Goal: Use online tool/utility: Use online tool/utility

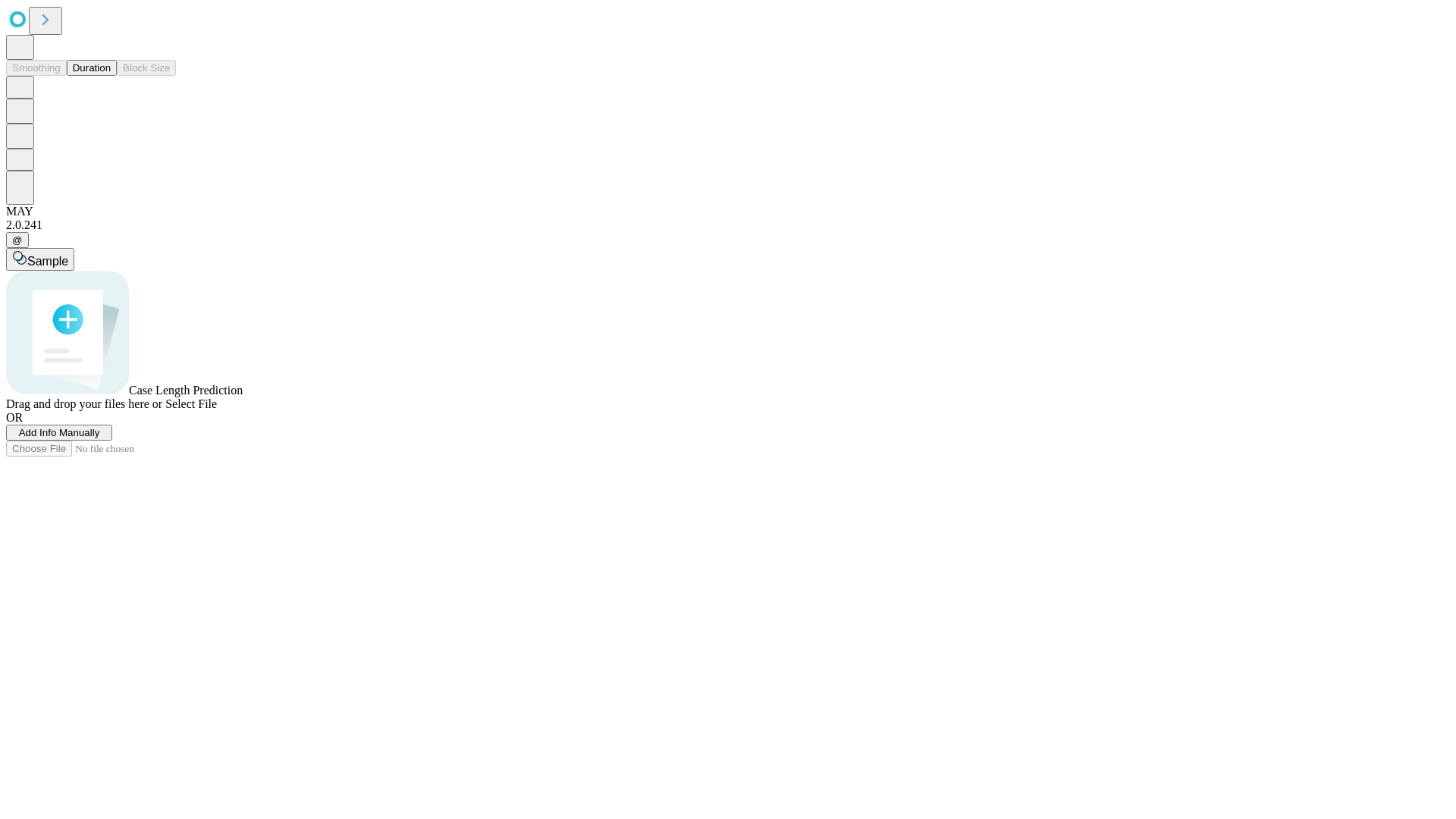
click at [110, 76] on button "Duration" at bounding box center [91, 68] width 50 height 16
click at [69, 255] on span "Sample" at bounding box center [48, 261] width 41 height 13
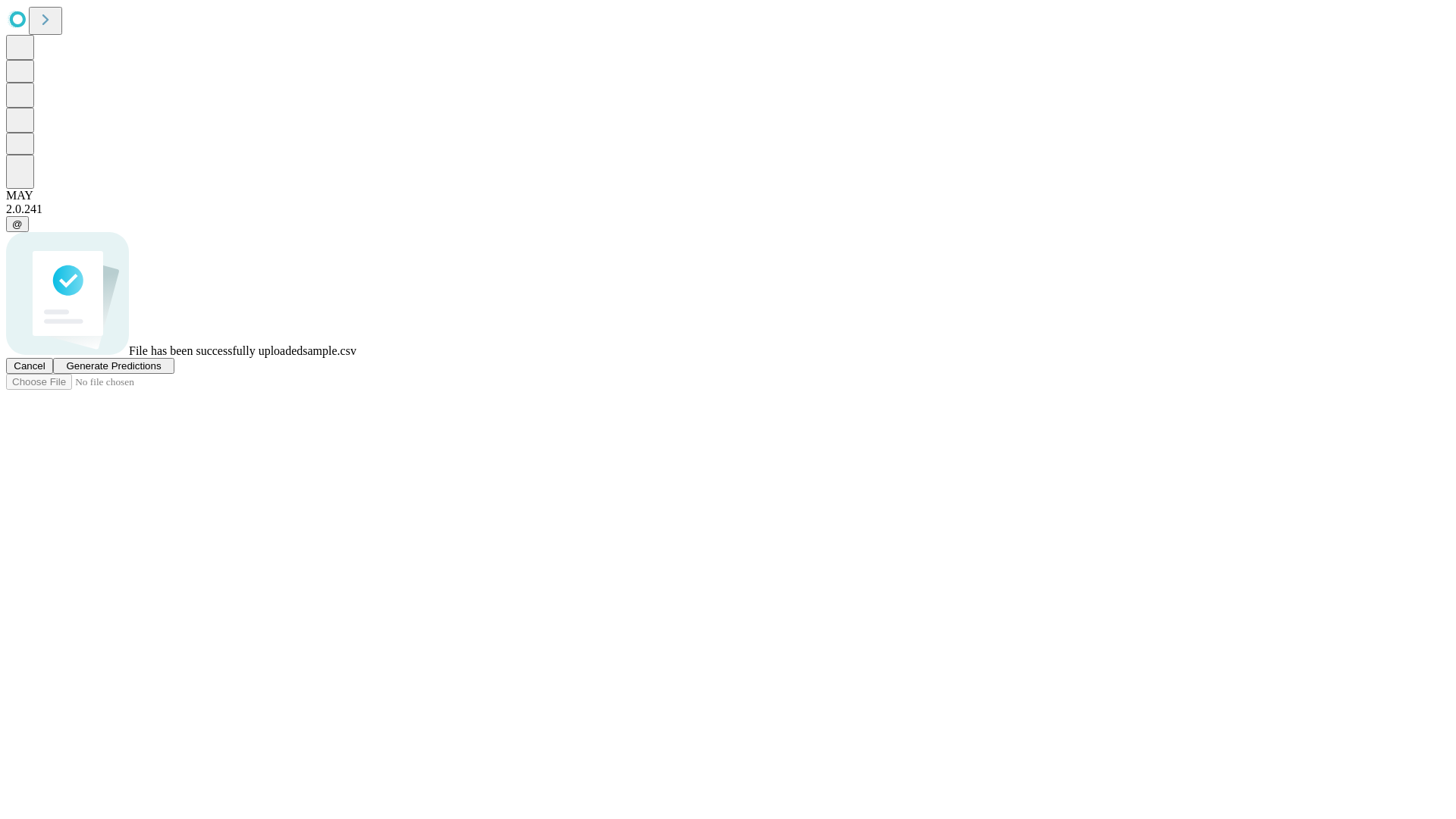
click at [161, 372] on span "Generate Predictions" at bounding box center [114, 366] width 95 height 11
